Goal: Task Accomplishment & Management: Manage account settings

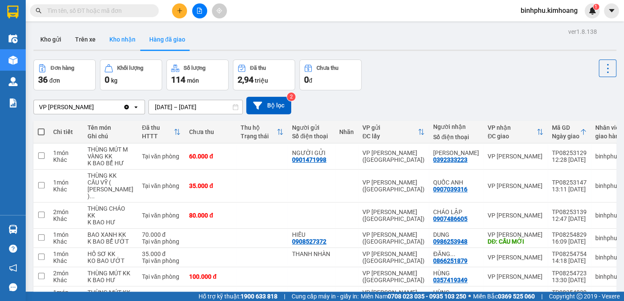
click at [121, 40] on button "Kho nhận" at bounding box center [123, 39] width 40 height 21
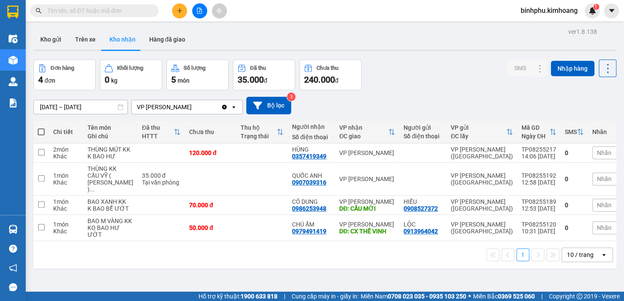
scroll to position [0, 5]
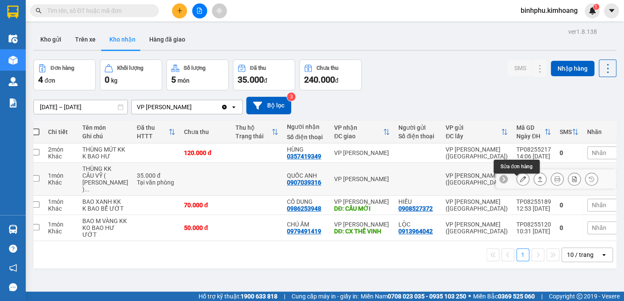
click at [520, 182] on icon at bounding box center [523, 179] width 6 height 6
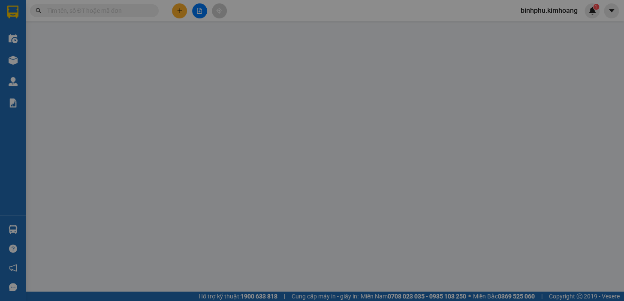
type input "0907039316"
type input "QUỐC ANH"
type input "35.000"
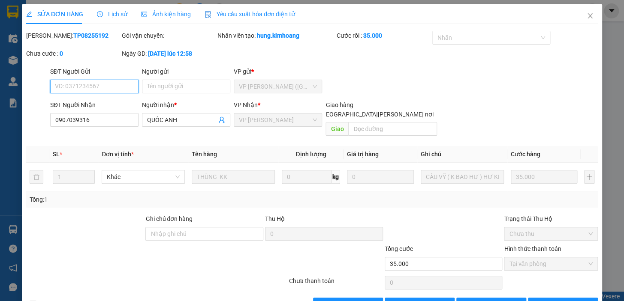
click at [253, 120] on span "VP [PERSON_NAME]" at bounding box center [278, 120] width 78 height 13
click at [587, 13] on icon "close" at bounding box center [590, 15] width 7 height 7
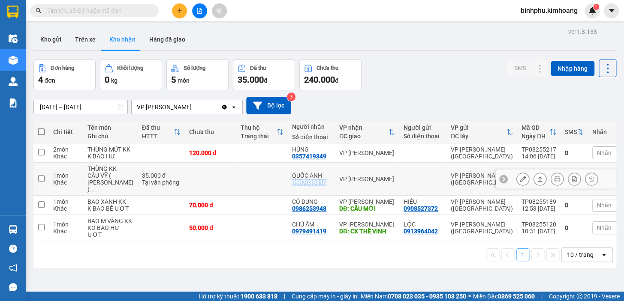
drag, startPoint x: 277, startPoint y: 185, endPoint x: 315, endPoint y: 191, distance: 38.6
click at [315, 191] on td "QUỐC ANH 0907039316" at bounding box center [311, 179] width 47 height 33
checkbox input "true"
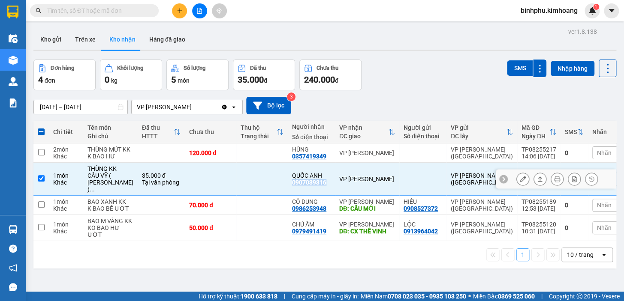
copy div "0907039316"
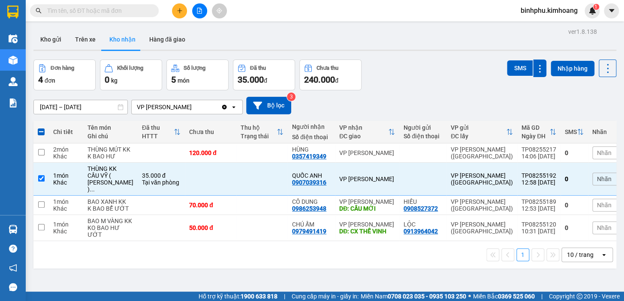
click at [118, 12] on input "text" at bounding box center [97, 10] width 101 height 9
paste input "0907039316"
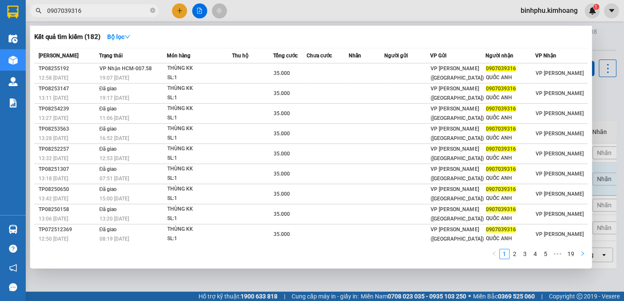
type input "0907039316"
click at [581, 251] on icon "right" at bounding box center [582, 253] width 5 height 5
click at [382, 271] on div at bounding box center [312, 150] width 624 height 301
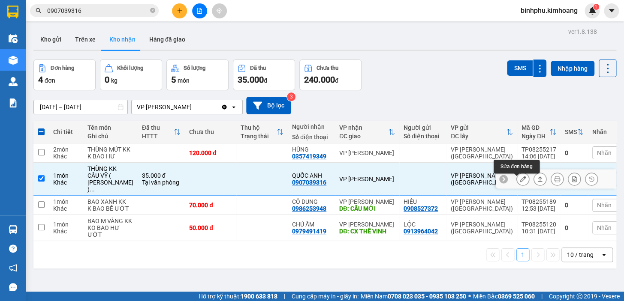
click at [520, 182] on icon at bounding box center [523, 179] width 6 height 6
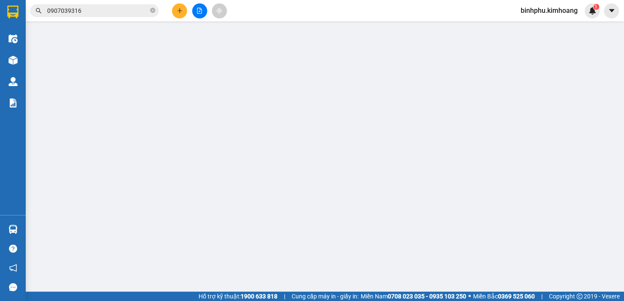
type input "0907039316"
type input "QUỐC ANH"
type input "35.000"
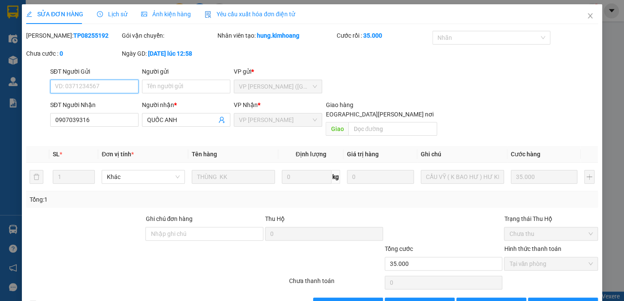
click at [279, 117] on span "VP [PERSON_NAME]" at bounding box center [278, 120] width 78 height 13
click at [314, 122] on div "VP [PERSON_NAME]" at bounding box center [278, 120] width 88 height 14
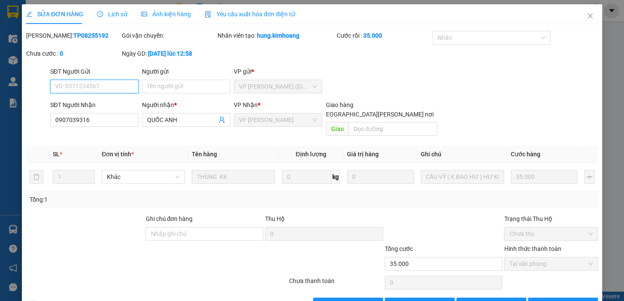
click at [314, 122] on div "VP [PERSON_NAME]" at bounding box center [278, 120] width 88 height 14
click at [587, 13] on icon "close" at bounding box center [590, 15] width 7 height 7
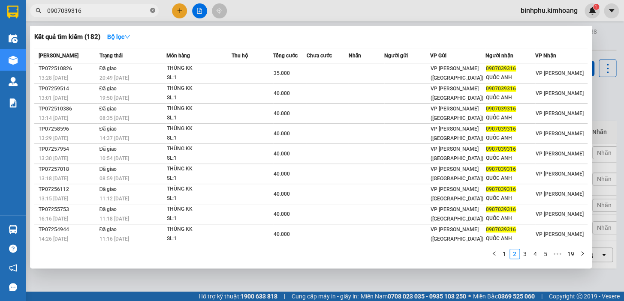
click at [153, 9] on icon "close-circle" at bounding box center [152, 10] width 5 height 5
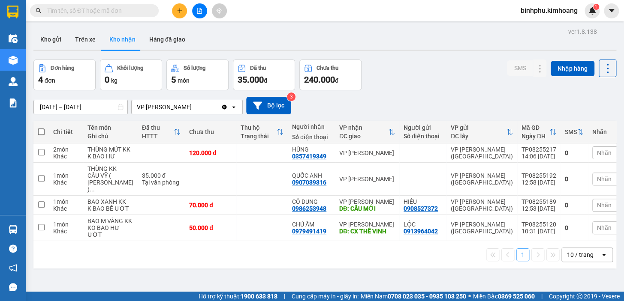
click at [141, 12] on input "text" at bounding box center [97, 10] width 101 height 9
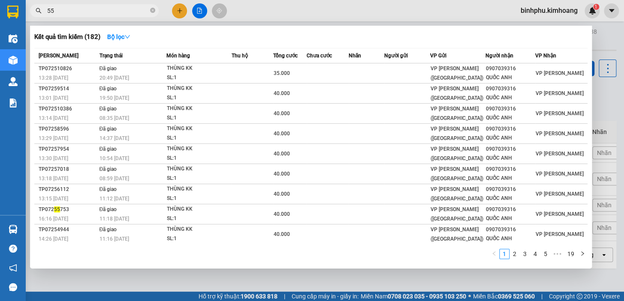
type input "5"
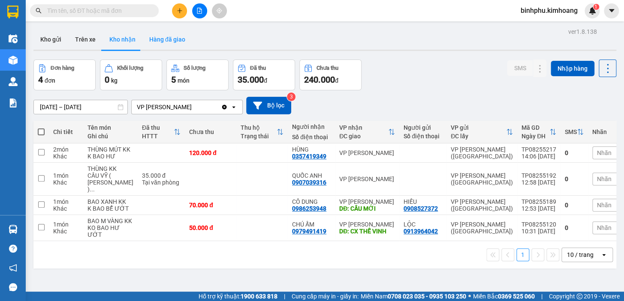
click at [159, 34] on button "Hàng đã giao" at bounding box center [167, 39] width 50 height 21
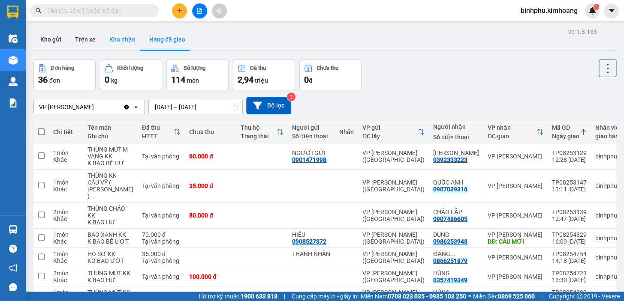
click at [130, 36] on button "Kho nhận" at bounding box center [123, 39] width 40 height 21
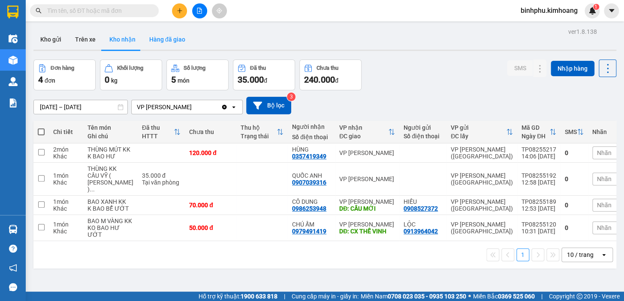
click at [156, 34] on button "Hàng đã giao" at bounding box center [167, 39] width 50 height 21
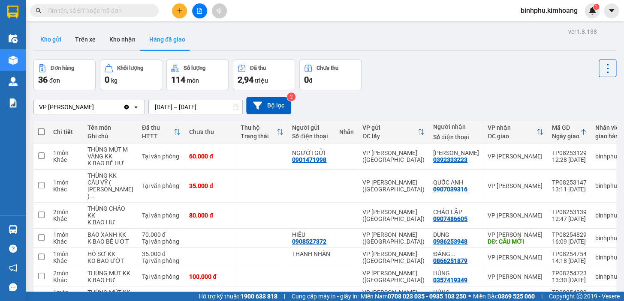
click at [56, 40] on button "Kho gửi" at bounding box center [50, 39] width 35 height 21
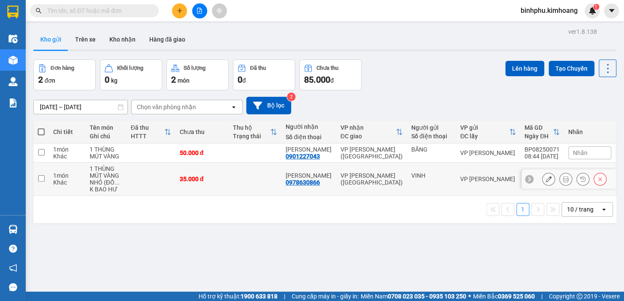
click at [185, 180] on div "35.000 đ" at bounding box center [202, 179] width 45 height 7
checkbox input "true"
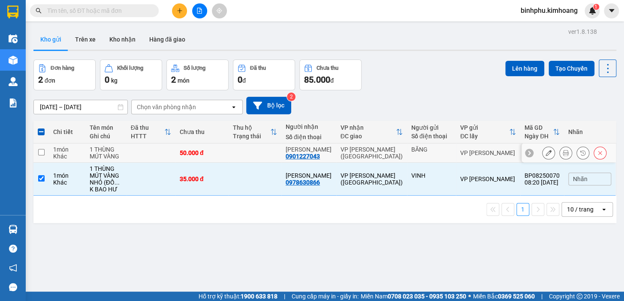
click at [172, 152] on td at bounding box center [151, 153] width 49 height 19
checkbox input "true"
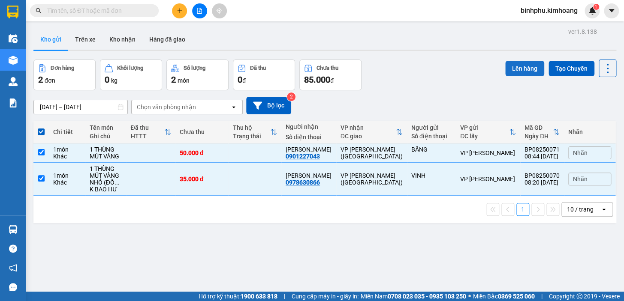
click at [511, 68] on button "Lên hàng" at bounding box center [524, 68] width 39 height 15
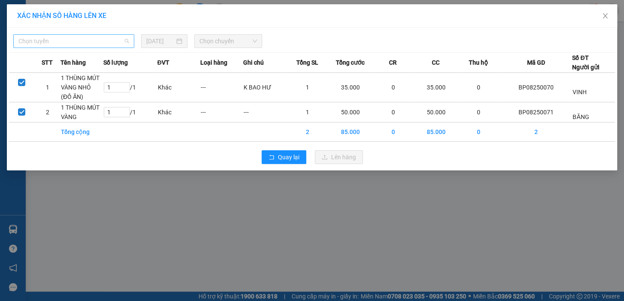
click at [72, 40] on span "Chọn tuyến" at bounding box center [73, 41] width 111 height 13
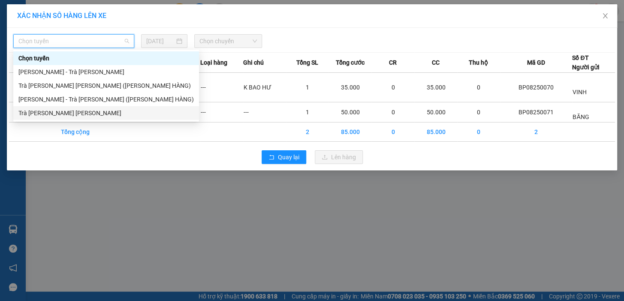
click at [92, 105] on div "[PERSON_NAME] - Trà [PERSON_NAME] ([PERSON_NAME] HÀNG)" at bounding box center [106, 100] width 186 height 14
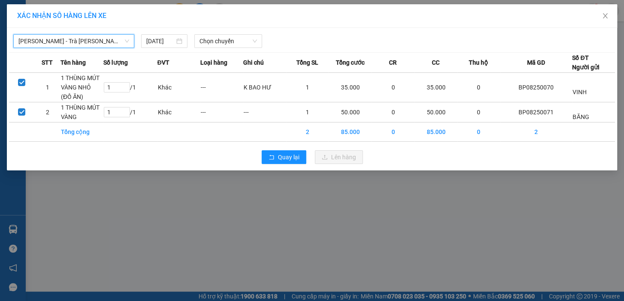
click at [79, 38] on span "[PERSON_NAME] - Trà [PERSON_NAME] ([PERSON_NAME] HÀNG)" at bounding box center [73, 41] width 111 height 13
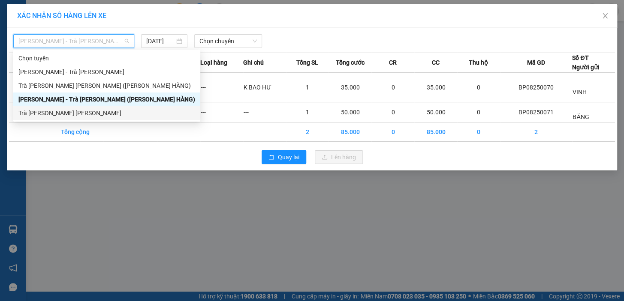
click at [76, 114] on div "Trà [PERSON_NAME] [PERSON_NAME]" at bounding box center [106, 113] width 177 height 9
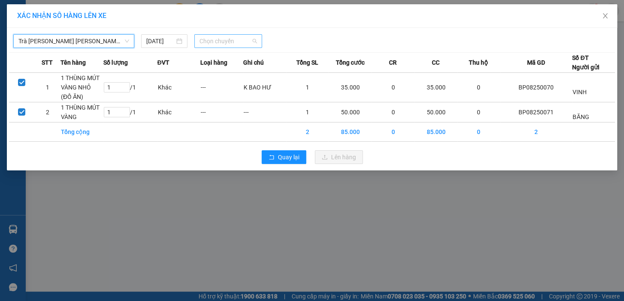
click at [207, 41] on span "Chọn chuyến" at bounding box center [227, 41] width 57 height 13
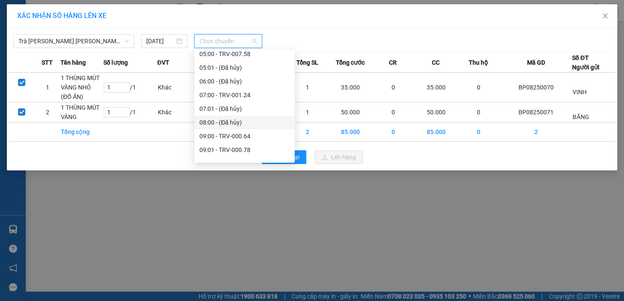
scroll to position [156, 0]
click at [223, 123] on div "09:00 - TRV-000.64" at bounding box center [244, 122] width 90 height 9
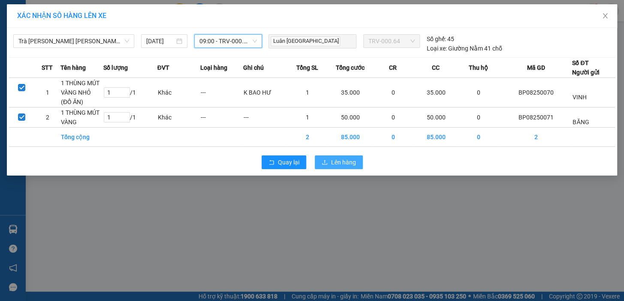
click at [329, 162] on button "Lên hàng" at bounding box center [339, 163] width 48 height 14
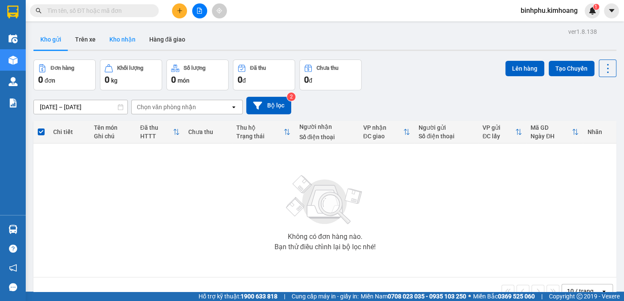
click at [136, 43] on button "Kho nhận" at bounding box center [123, 39] width 40 height 21
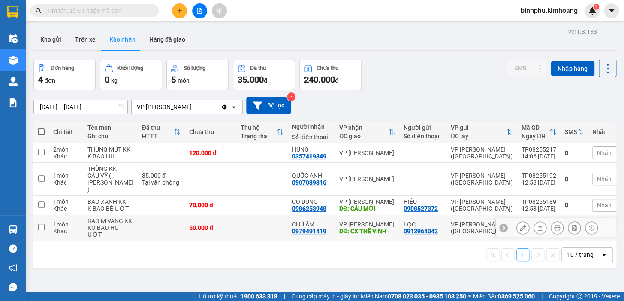
click at [214, 237] on td "50.000 đ" at bounding box center [210, 228] width 51 height 26
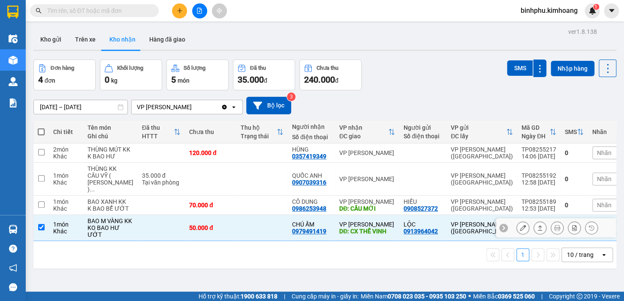
click at [214, 238] on td "50.000 đ" at bounding box center [210, 228] width 51 height 26
checkbox input "false"
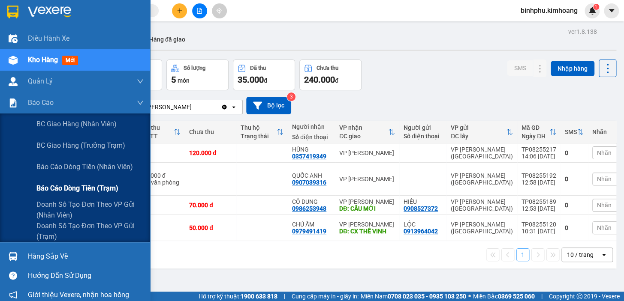
click at [63, 189] on span "Báo cáo dòng tiền (trạm)" at bounding box center [77, 188] width 82 height 11
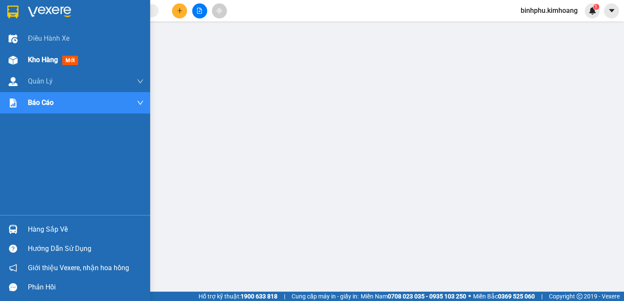
click at [25, 64] on div "Kho hàng mới" at bounding box center [75, 59] width 150 height 21
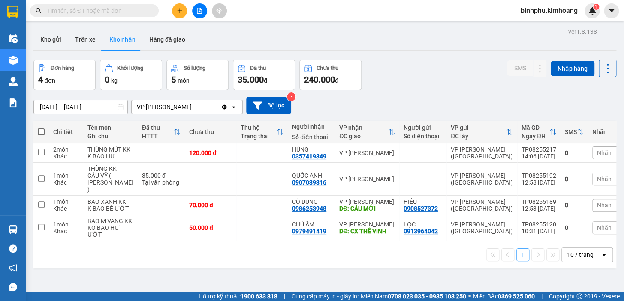
scroll to position [0, 5]
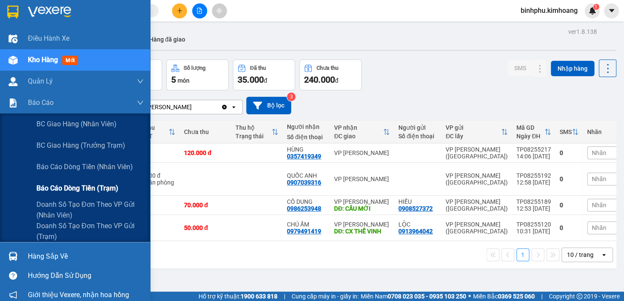
click at [74, 191] on span "Báo cáo dòng tiền (trạm)" at bounding box center [77, 188] width 82 height 11
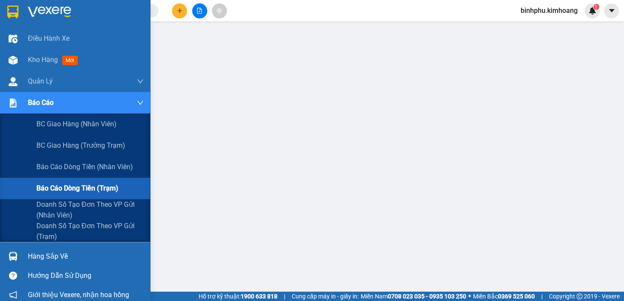
click at [70, 187] on span "Báo cáo dòng tiền (trạm)" at bounding box center [77, 188] width 82 height 11
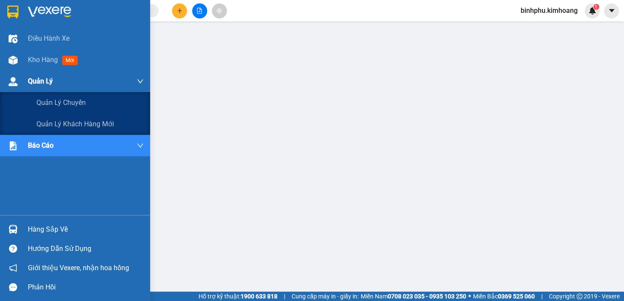
click at [40, 83] on span "Quản Lý" at bounding box center [40, 81] width 25 height 11
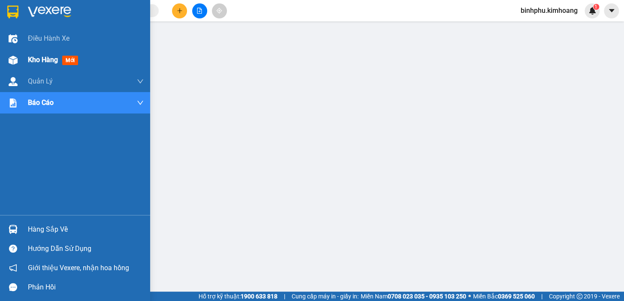
click at [31, 60] on span "Kho hàng" at bounding box center [43, 60] width 30 height 8
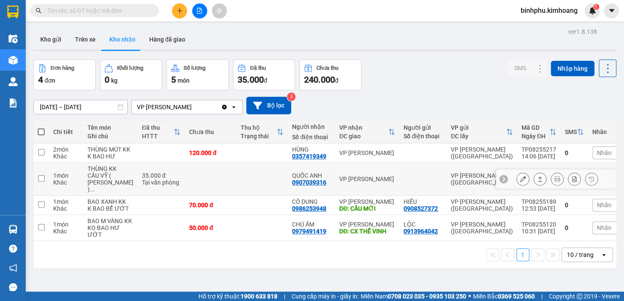
click at [520, 180] on icon at bounding box center [523, 179] width 6 height 6
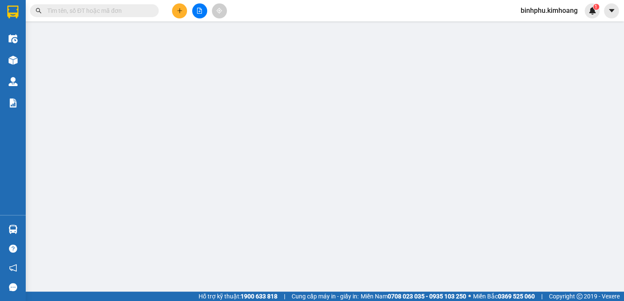
type input "0907039316"
type input "QUỐC ANH"
type input "35.000"
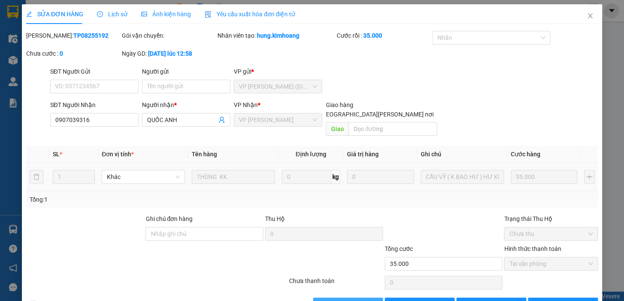
click at [367, 300] on span "[PERSON_NAME] và [PERSON_NAME] hàng" at bounding box center [387, 304] width 116 height 9
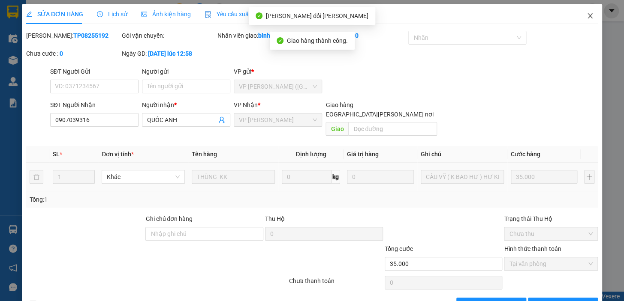
click at [587, 12] on icon "close" at bounding box center [590, 15] width 7 height 7
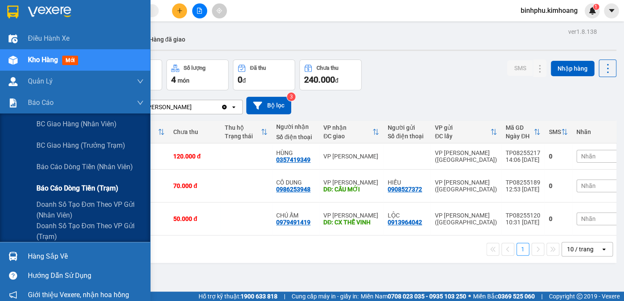
click at [68, 191] on span "Báo cáo dòng tiền (trạm)" at bounding box center [77, 188] width 82 height 11
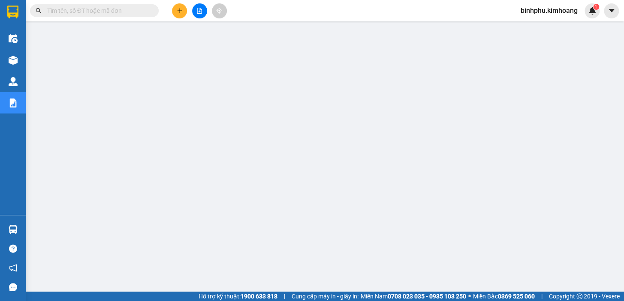
click at [197, 6] on button at bounding box center [199, 10] width 15 height 15
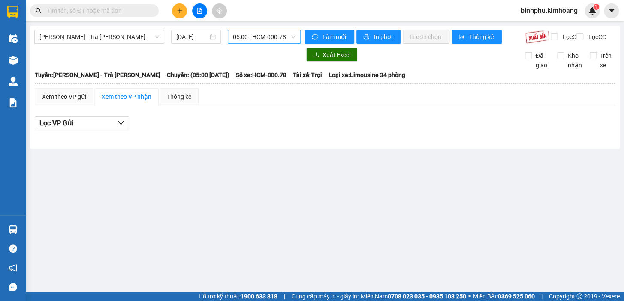
click at [235, 37] on span "05:00 - HCM-000.78" at bounding box center [264, 36] width 63 height 13
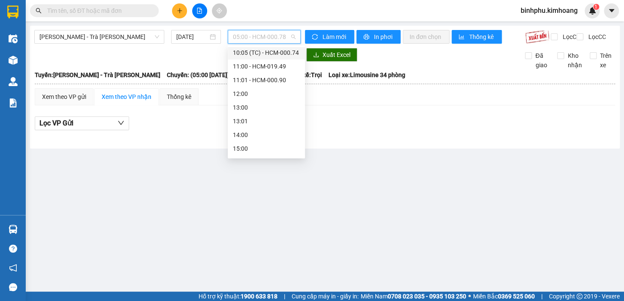
scroll to position [156, 0]
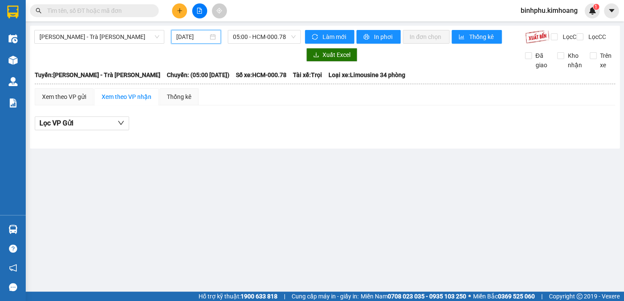
click at [188, 33] on input "[DATE]" at bounding box center [192, 36] width 32 height 9
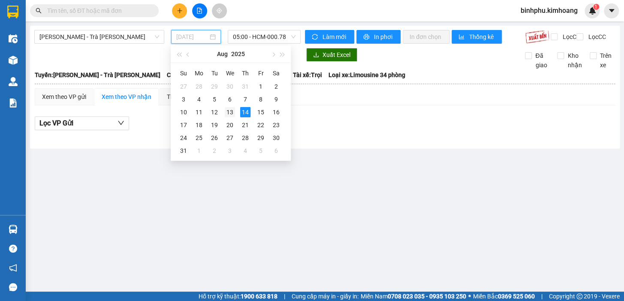
click at [229, 115] on div "13" at bounding box center [230, 112] width 10 height 10
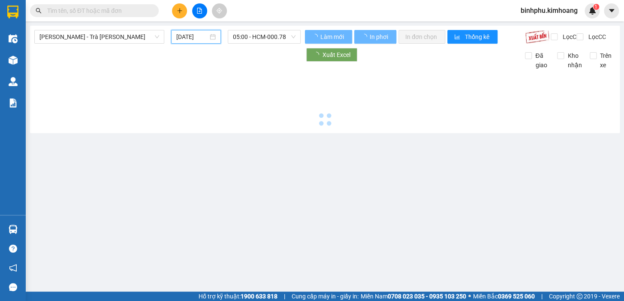
type input "[DATE]"
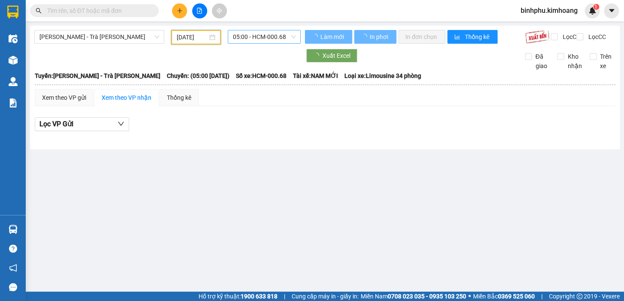
click at [259, 39] on span "05:00 - HCM-000.68" at bounding box center [264, 36] width 63 height 13
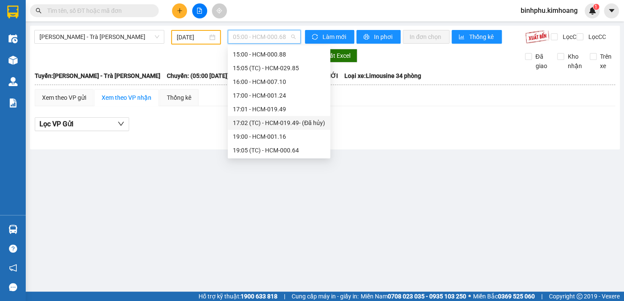
scroll to position [247, 0]
click at [280, 120] on div "19:00 - HCM-001.16" at bounding box center [279, 122] width 92 height 9
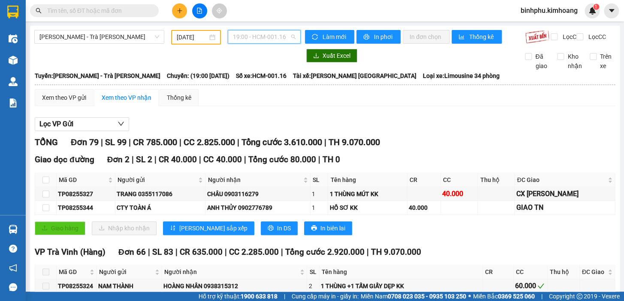
click at [249, 39] on span "19:00 - HCM-001.16" at bounding box center [264, 36] width 63 height 13
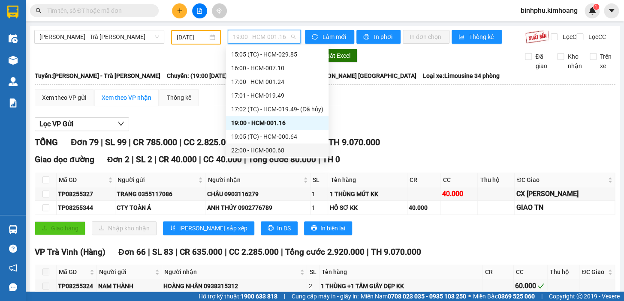
click at [268, 152] on div "22:00 - HCM-000.68" at bounding box center [277, 150] width 92 height 9
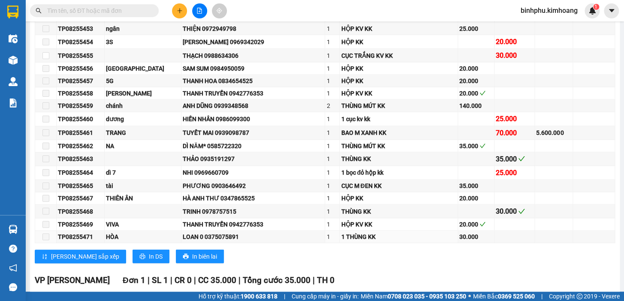
scroll to position [837, 0]
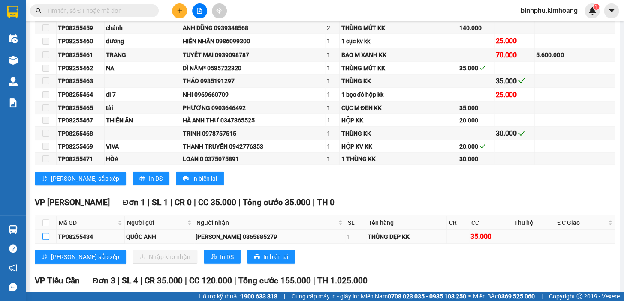
click at [46, 236] on label at bounding box center [45, 236] width 7 height 9
click at [46, 236] on input "checkbox" at bounding box center [45, 236] width 7 height 7
checkbox input "true"
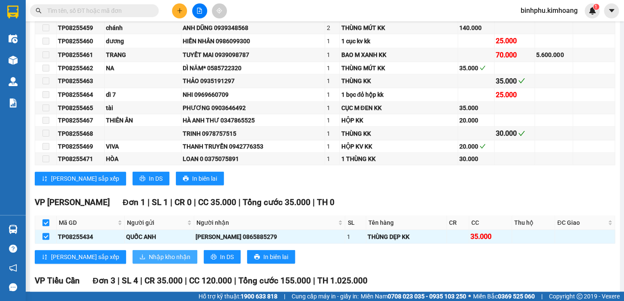
click at [149, 261] on span "Nhập kho nhận" at bounding box center [170, 257] width 42 height 9
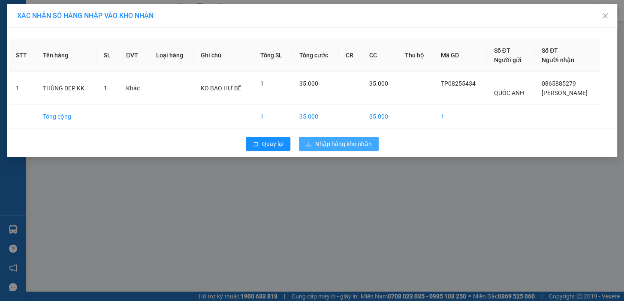
click at [353, 142] on span "Nhập hàng kho nhận" at bounding box center [343, 143] width 57 height 9
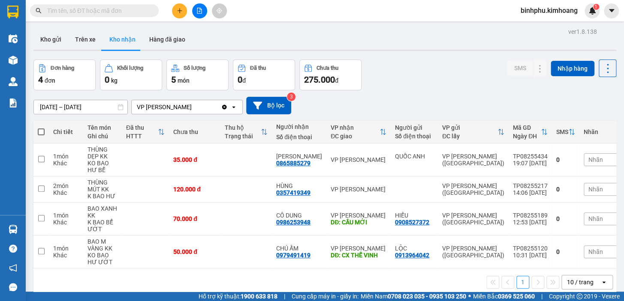
click at [109, 9] on input "text" at bounding box center [97, 10] width 101 height 9
click at [202, 8] on icon "file-add" at bounding box center [199, 11] width 6 height 6
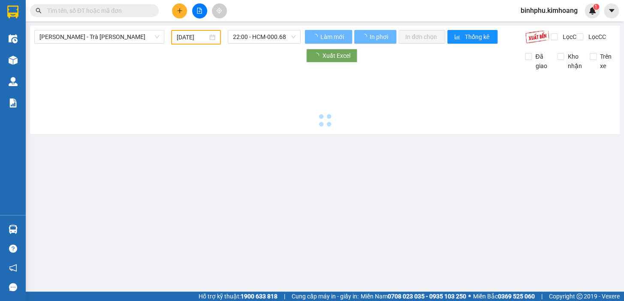
type input "[DATE]"
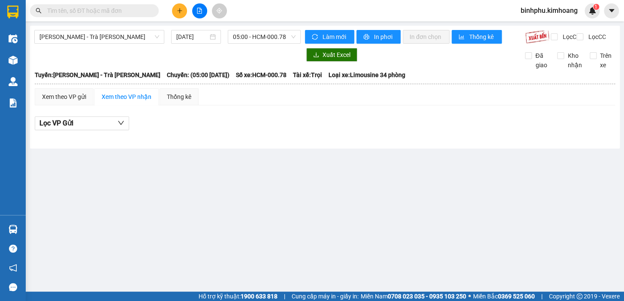
click at [139, 11] on input "text" at bounding box center [97, 10] width 101 height 9
type input "T"
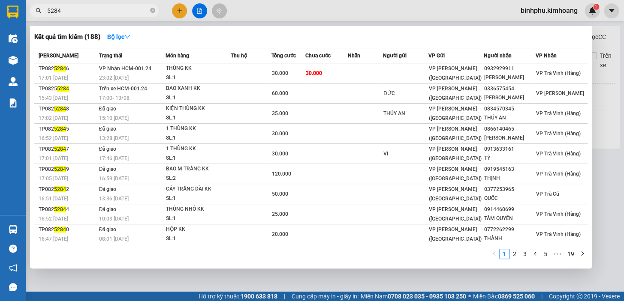
click at [47, 6] on input "5284" at bounding box center [97, 10] width 101 height 9
click at [48, 5] on span "5284" at bounding box center [94, 10] width 129 height 13
click at [77, 9] on input "5284" at bounding box center [97, 10] width 101 height 9
click at [47, 8] on input "5284" at bounding box center [97, 10] width 101 height 9
type input "545284"
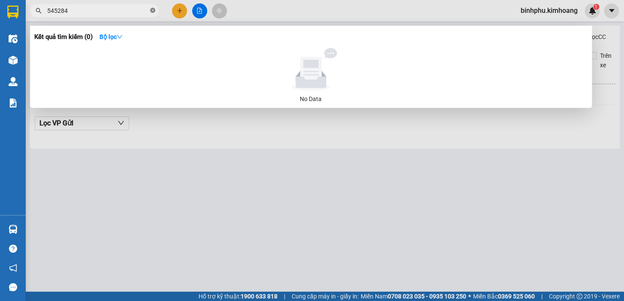
click at [152, 13] on span at bounding box center [152, 11] width 5 height 8
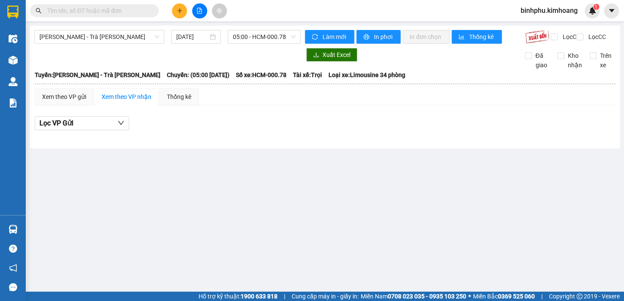
click at [129, 9] on input "text" at bounding box center [97, 10] width 101 height 9
click at [127, 9] on input "text" at bounding box center [97, 10] width 101 height 9
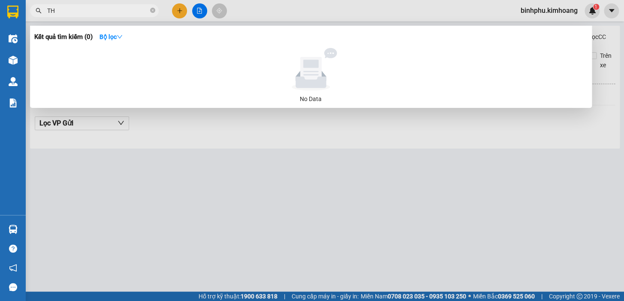
type input "T"
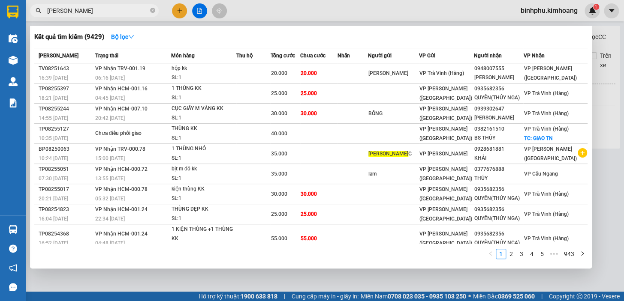
type input "[PERSON_NAME]"
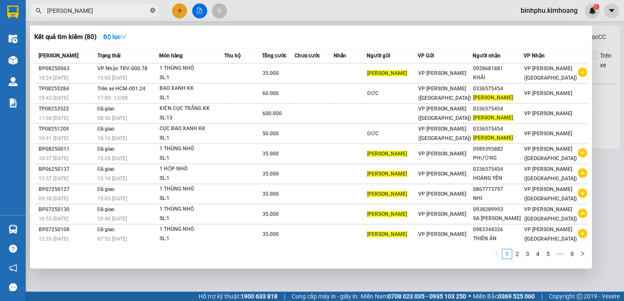
click at [153, 11] on icon "close-circle" at bounding box center [152, 10] width 5 height 5
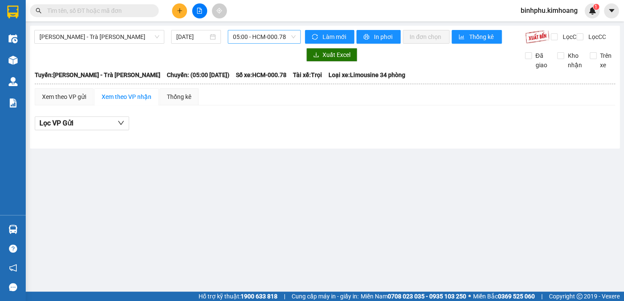
click at [244, 39] on span "05:00 - HCM-000.78" at bounding box center [264, 36] width 63 height 13
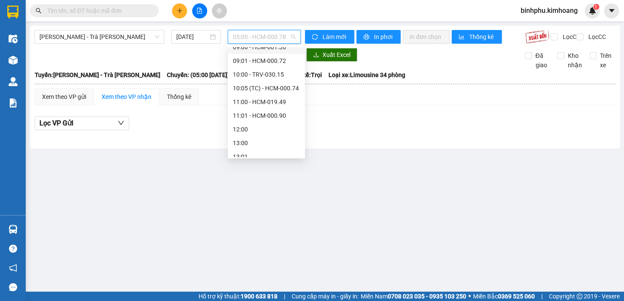
scroll to position [78, 0]
click at [208, 34] on div "[DATE]" at bounding box center [196, 36] width 40 height 9
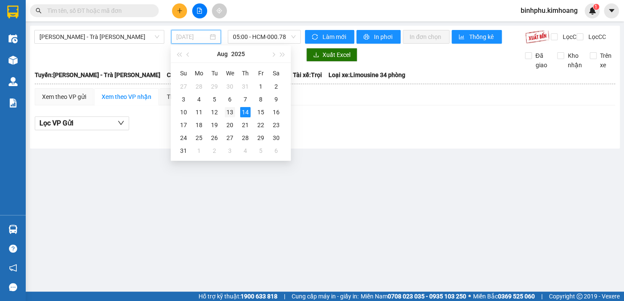
click at [232, 108] on div "13" at bounding box center [230, 112] width 10 height 10
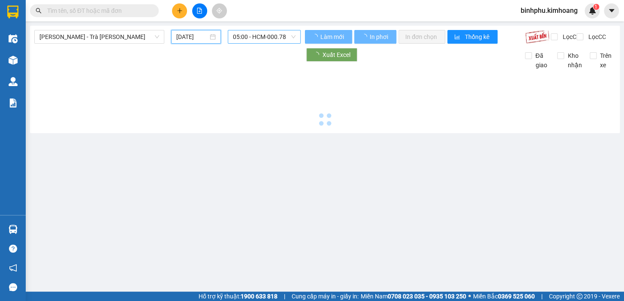
type input "[DATE]"
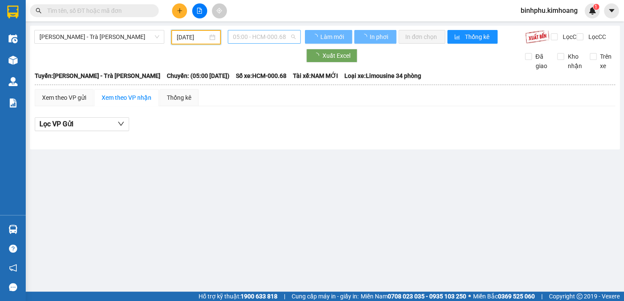
click at [259, 33] on span "05:00 - HCM-000.68" at bounding box center [264, 36] width 63 height 13
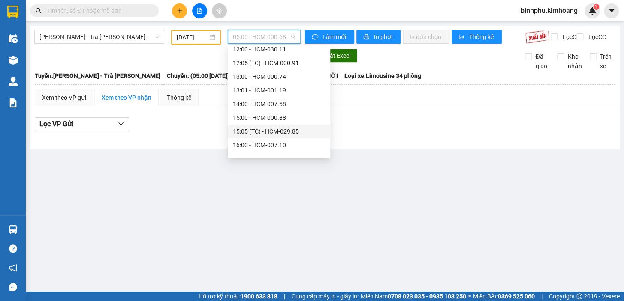
scroll to position [208, 0]
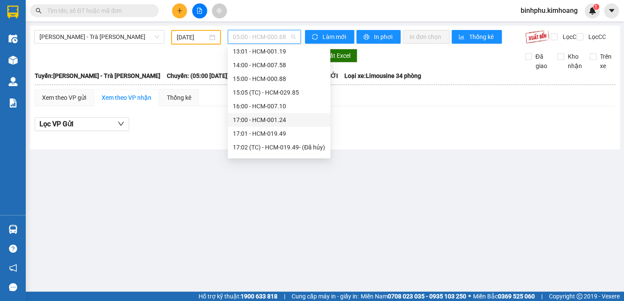
click at [262, 121] on div "17:00 - HCM-001.24" at bounding box center [279, 119] width 92 height 9
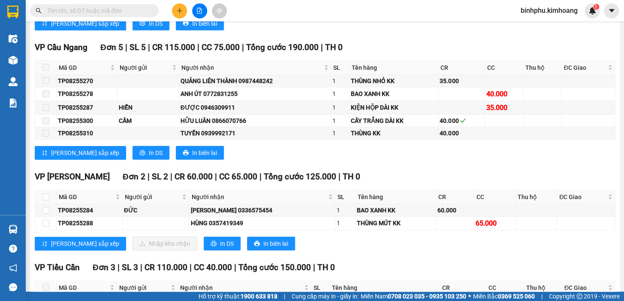
scroll to position [1013, 0]
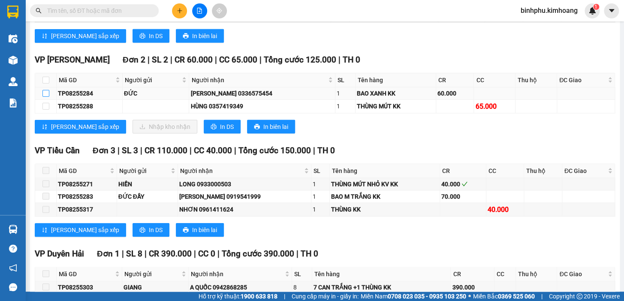
click at [46, 90] on input "checkbox" at bounding box center [45, 93] width 7 height 7
checkbox input "true"
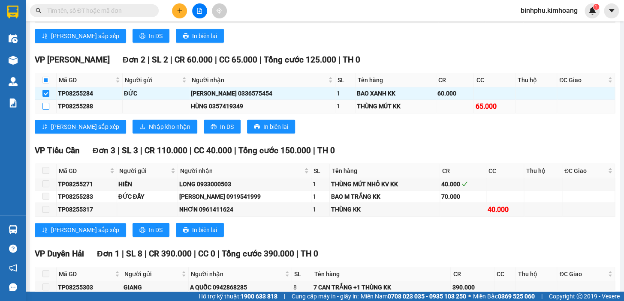
click at [44, 103] on input "checkbox" at bounding box center [45, 106] width 7 height 7
checkbox input "true"
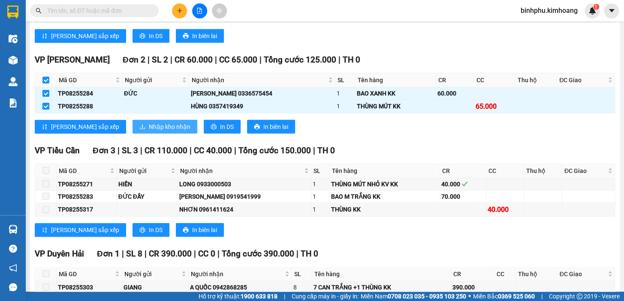
click at [149, 122] on span "Nhập kho nhận" at bounding box center [170, 126] width 42 height 9
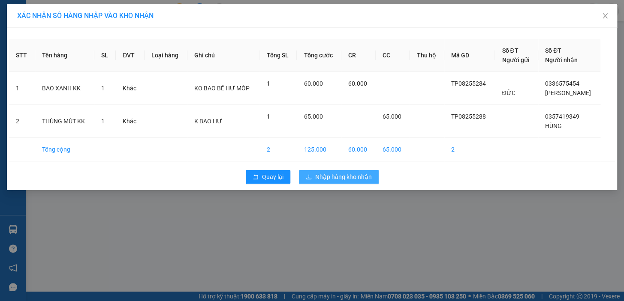
click at [323, 174] on span "Nhập hàng kho nhận" at bounding box center [343, 176] width 57 height 9
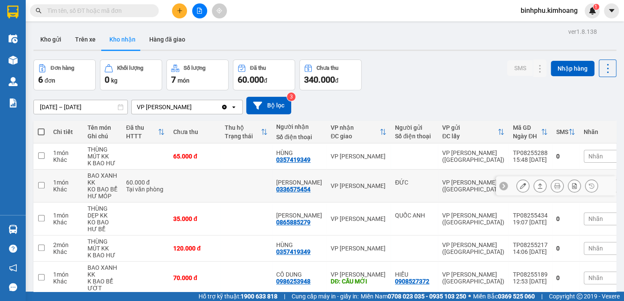
click at [520, 189] on icon at bounding box center [523, 186] width 6 height 6
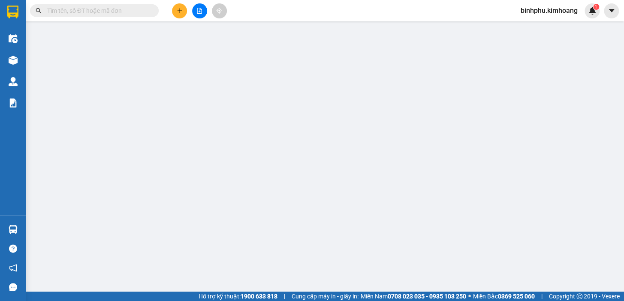
type input "ĐỨC"
type input "0336575454"
type input "[PERSON_NAME]"
type input "60.000"
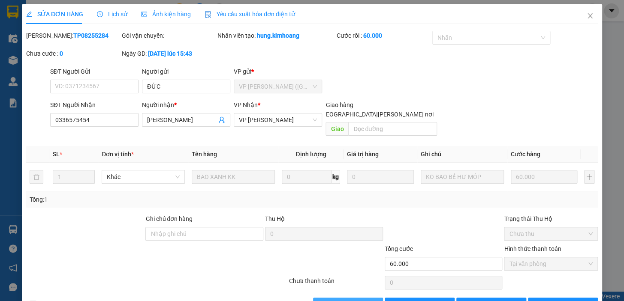
click at [339, 300] on span "[PERSON_NAME] và [PERSON_NAME] hàng" at bounding box center [387, 304] width 116 height 9
click at [587, 17] on icon "close" at bounding box center [590, 15] width 7 height 7
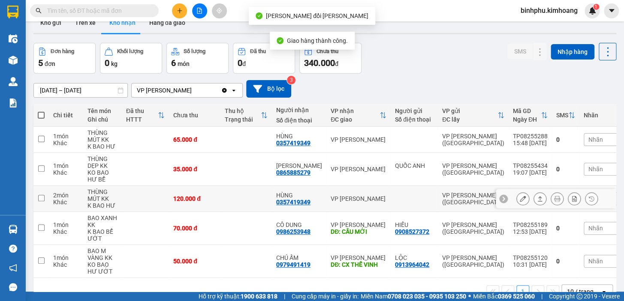
scroll to position [41, 0]
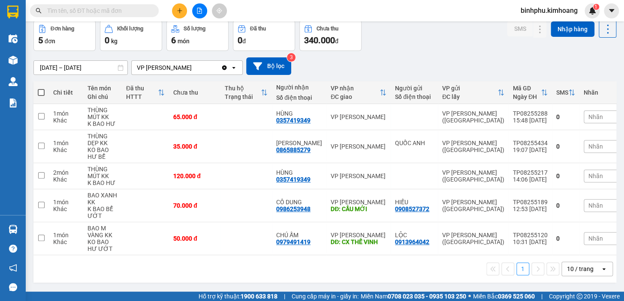
click at [573, 272] on div "10 / trang" at bounding box center [580, 269] width 27 height 9
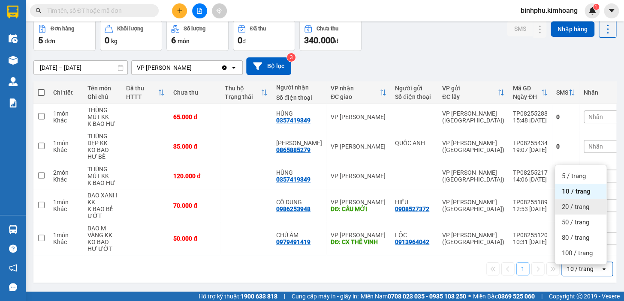
click at [594, 210] on div "20 / trang" at bounding box center [580, 206] width 51 height 15
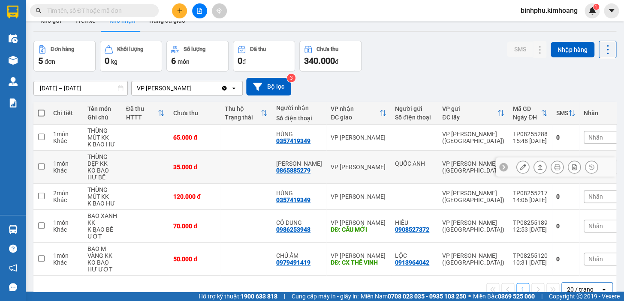
scroll to position [0, 0]
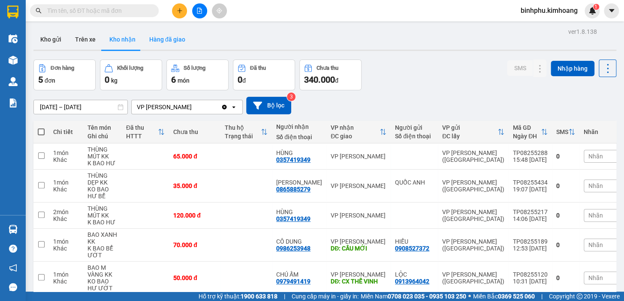
click at [183, 42] on button "Hàng đã giao" at bounding box center [167, 39] width 50 height 21
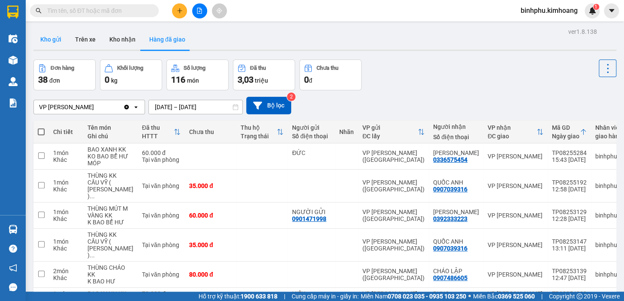
click at [46, 34] on button "Kho gửi" at bounding box center [50, 39] width 35 height 21
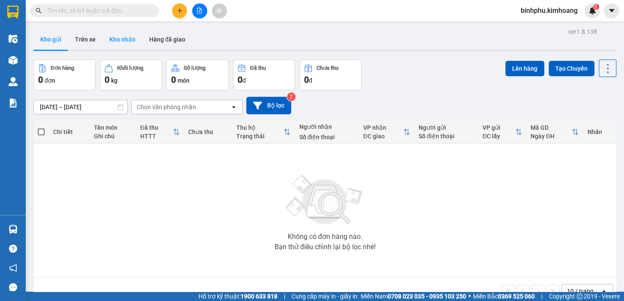
click at [117, 34] on button "Kho nhận" at bounding box center [123, 39] width 40 height 21
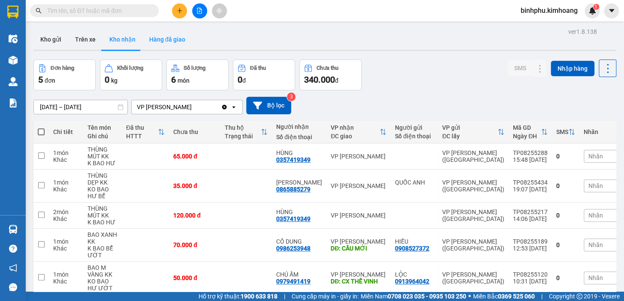
click at [166, 36] on button "Hàng đã giao" at bounding box center [167, 39] width 50 height 21
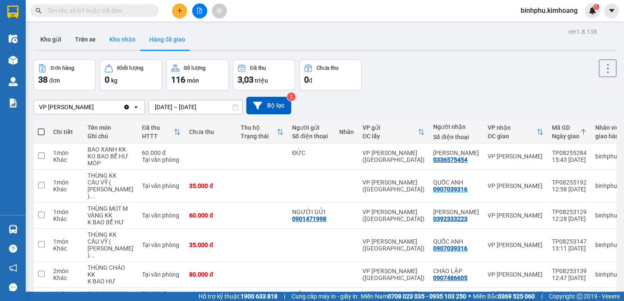
click at [128, 35] on button "Kho nhận" at bounding box center [123, 39] width 40 height 21
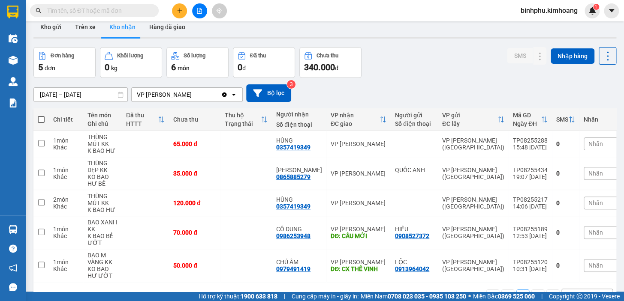
scroll to position [41, 0]
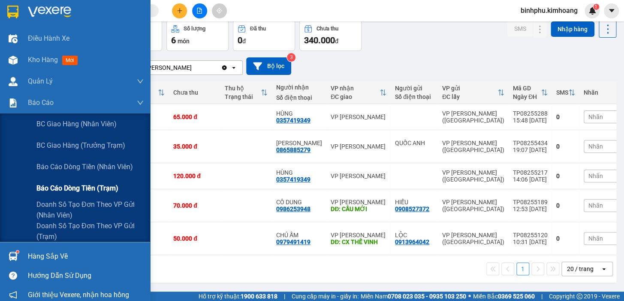
click at [67, 190] on span "Báo cáo dòng tiền (trạm)" at bounding box center [77, 188] width 82 height 11
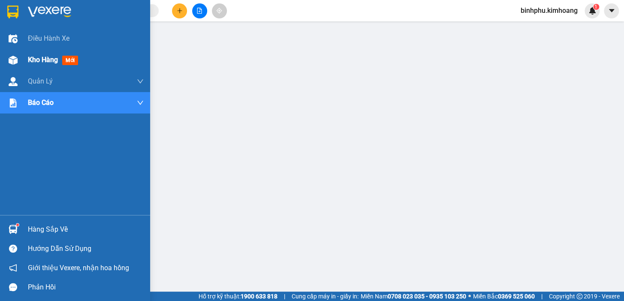
click at [47, 63] on span "Kho hàng" at bounding box center [43, 60] width 30 height 8
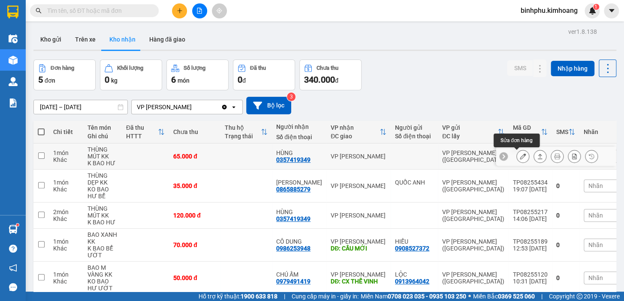
click at [520, 154] on icon at bounding box center [523, 157] width 6 height 6
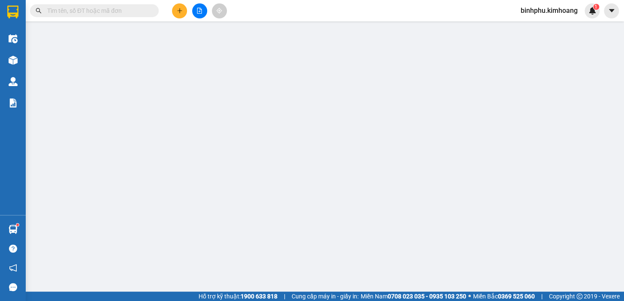
type input "0357419349"
type input "HÙNG"
type input "65.000"
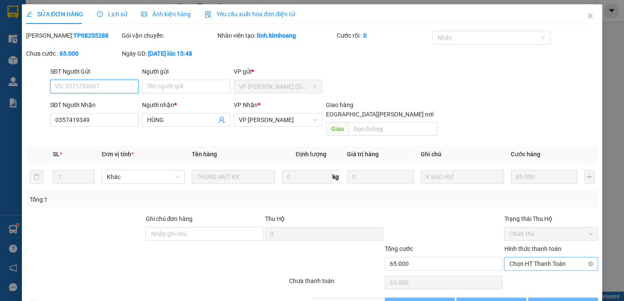
click at [522, 258] on span "Chọn HT Thanh Toán" at bounding box center [551, 264] width 84 height 13
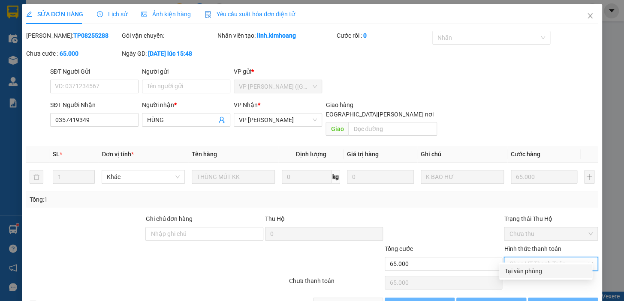
click at [524, 266] on div "Tại văn phòng" at bounding box center [545, 272] width 93 height 14
type input "0"
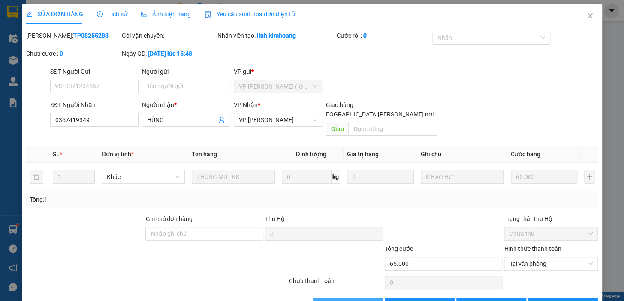
drag, startPoint x: 345, startPoint y: 297, endPoint x: 411, endPoint y: 216, distance: 104.6
click at [346, 300] on span "[PERSON_NAME] và [PERSON_NAME] hàng" at bounding box center [387, 304] width 116 height 9
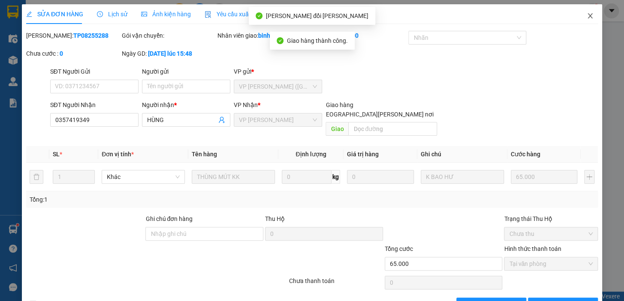
click at [588, 18] on icon "close" at bounding box center [590, 15] width 5 height 5
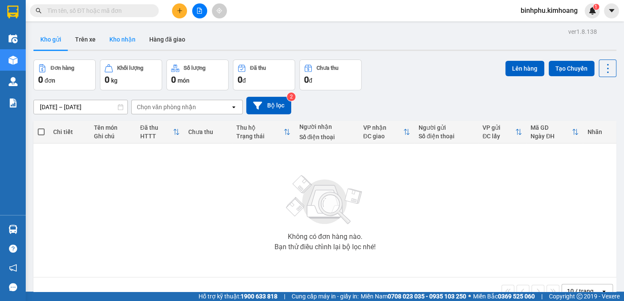
click at [132, 43] on button "Kho nhận" at bounding box center [123, 39] width 40 height 21
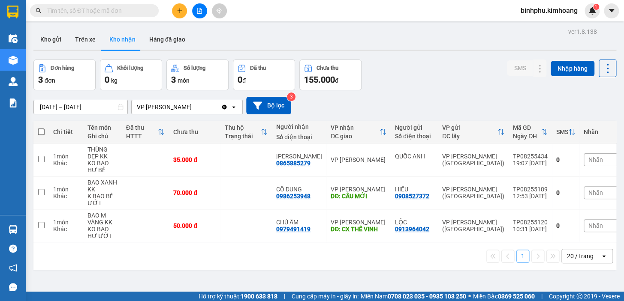
click at [588, 262] on div "20 / trang" at bounding box center [581, 257] width 39 height 14
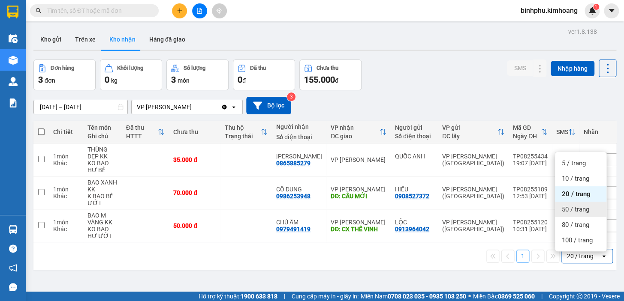
click at [580, 215] on div "50 / trang" at bounding box center [580, 209] width 51 height 15
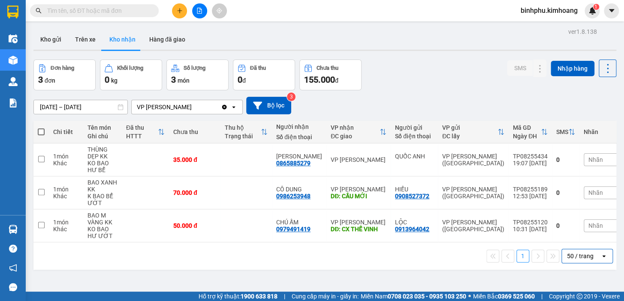
click at [52, 105] on input "[DATE] – [DATE]" at bounding box center [80, 107] width 93 height 14
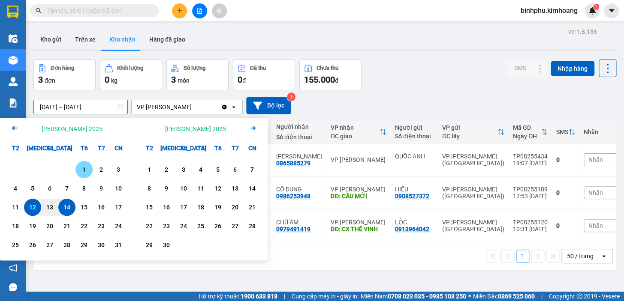
click at [84, 169] on div "1" at bounding box center [84, 170] width 12 height 10
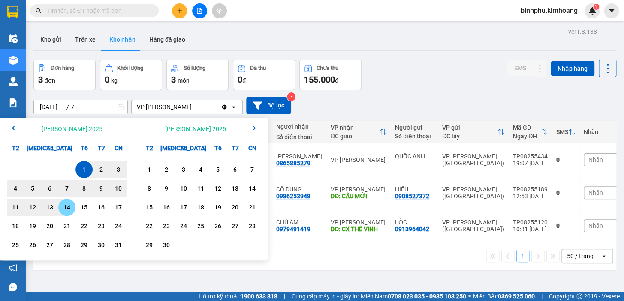
click at [63, 209] on div "14" at bounding box center [67, 207] width 12 height 10
type input "01/08/2025 – 14/08/2025"
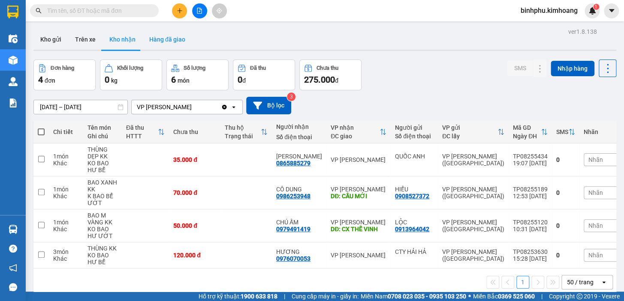
click at [158, 38] on button "Hàng đã giao" at bounding box center [167, 39] width 50 height 21
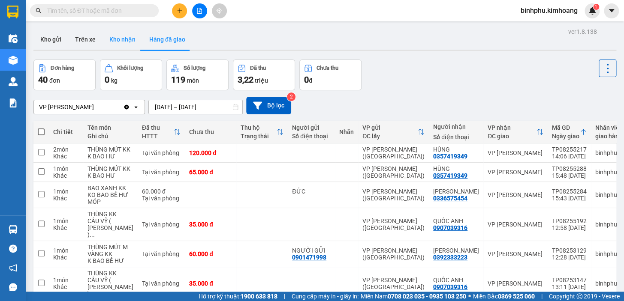
click at [130, 43] on button "Kho nhận" at bounding box center [123, 39] width 40 height 21
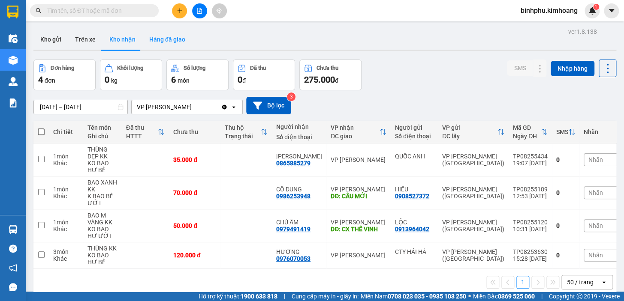
click at [172, 35] on button "Hàng đã giao" at bounding box center [167, 39] width 50 height 21
